Goal: Task Accomplishment & Management: Complete application form

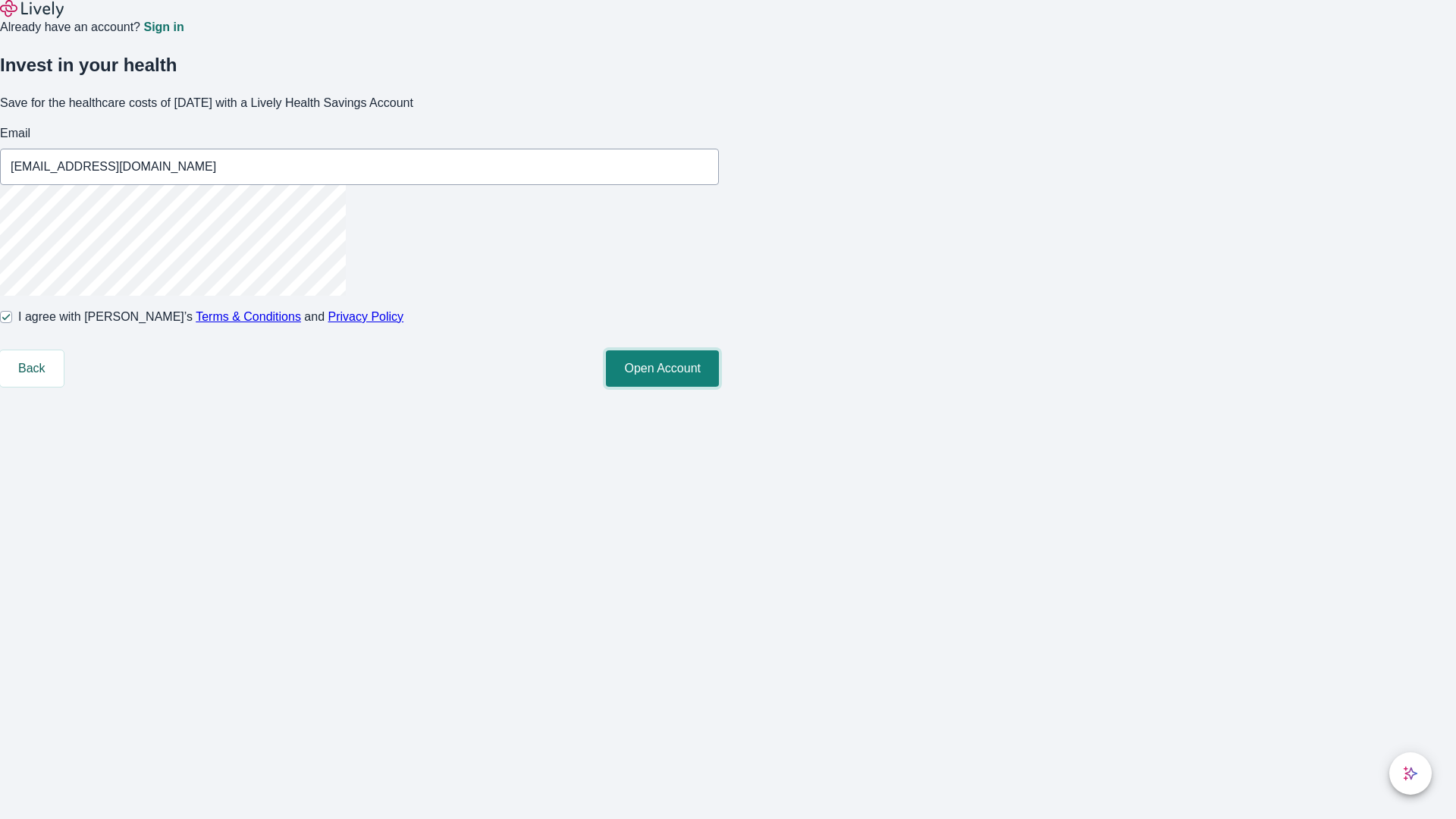
click at [719, 387] on button "Open Account" at bounding box center [663, 368] width 113 height 36
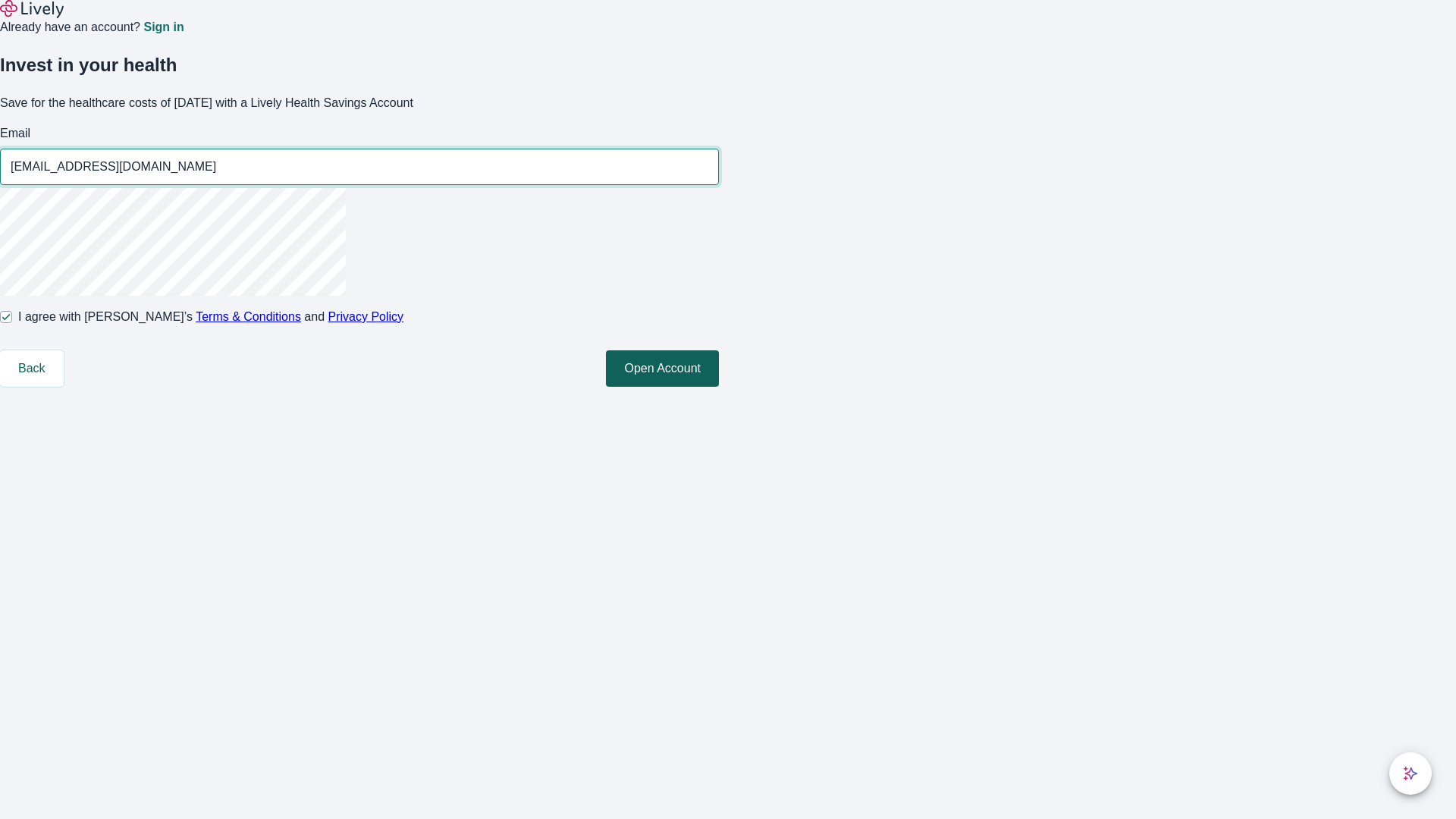
type input "[EMAIL_ADDRESS][DOMAIN_NAME]"
click at [12, 323] on input "I agree with Lively’s Terms & Conditions and Privacy Policy" at bounding box center [6, 317] width 12 height 12
checkbox input "false"
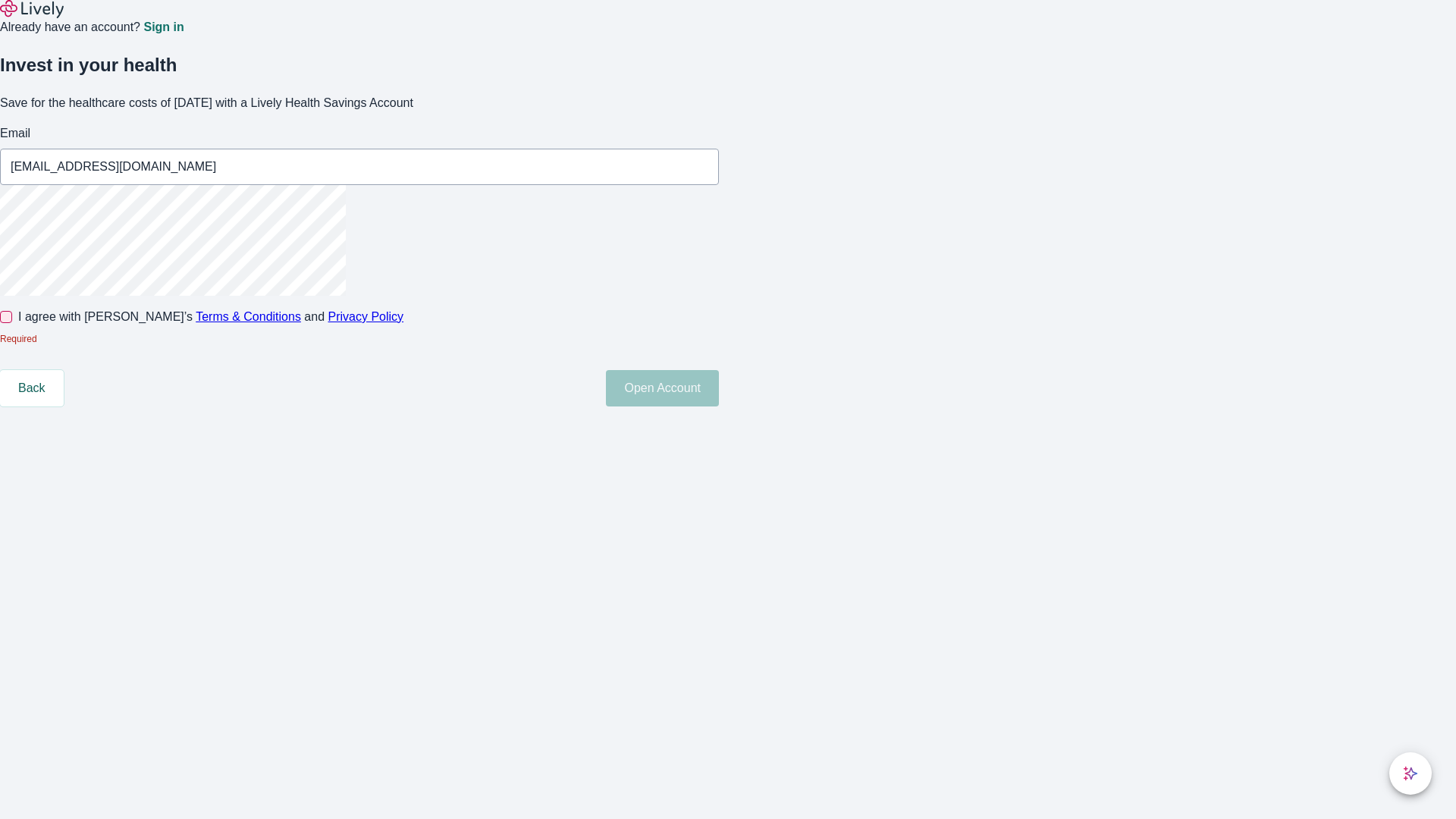
type input "[EMAIL_ADDRESS][DOMAIN_NAME]"
click at [12, 323] on input "I agree with Lively’s Terms & Conditions and Privacy Policy" at bounding box center [6, 317] width 12 height 12
checkbox input "true"
click at [719, 407] on button "Open Account" at bounding box center [663, 387] width 113 height 36
